Goal: Task Accomplishment & Management: Manage account settings

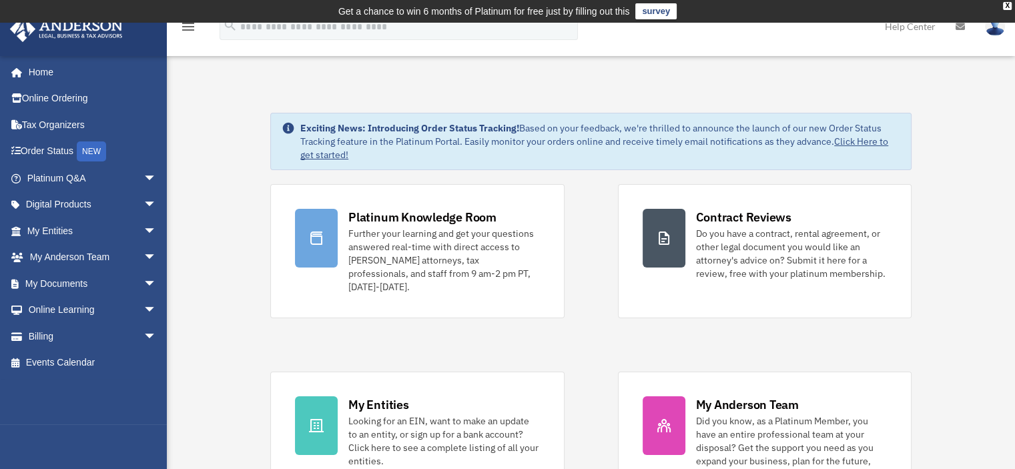
click at [144, 333] on span "arrow_drop_down" at bounding box center [157, 336] width 27 height 27
click at [82, 360] on link "$ Open Invoices" at bounding box center [98, 363] width 158 height 27
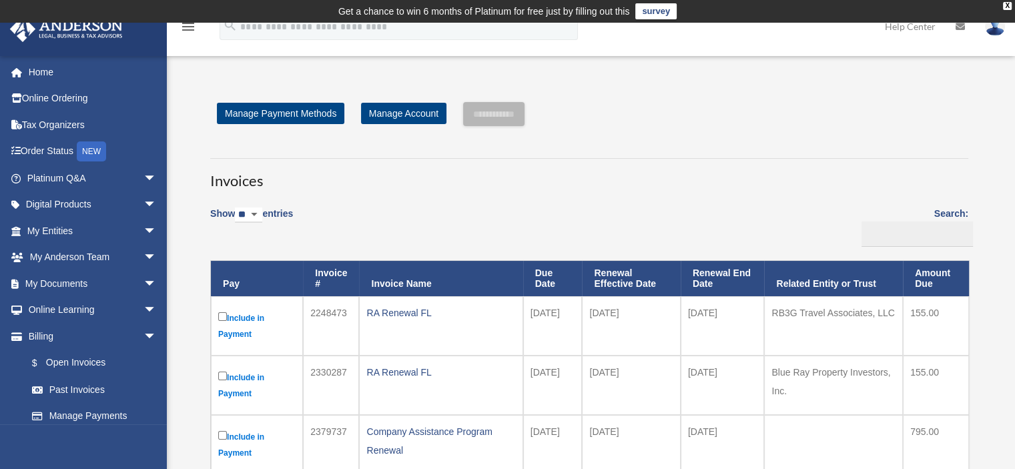
click at [1009, 5] on div "X" at bounding box center [1007, 6] width 9 height 8
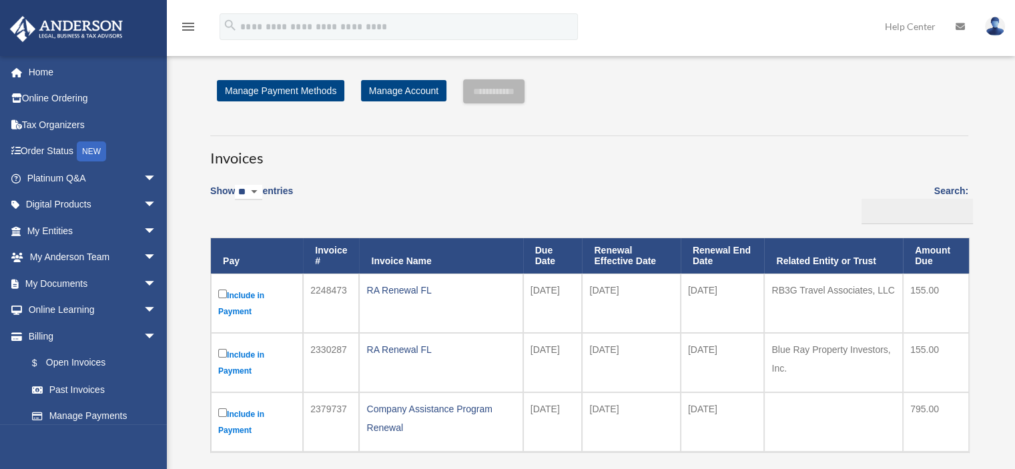
click at [991, 23] on img at bounding box center [995, 26] width 20 height 19
click at [762, 119] on link "Logout" at bounding box center [779, 116] width 134 height 27
